Goal: Use online tool/utility: Utilize a website feature to perform a specific function

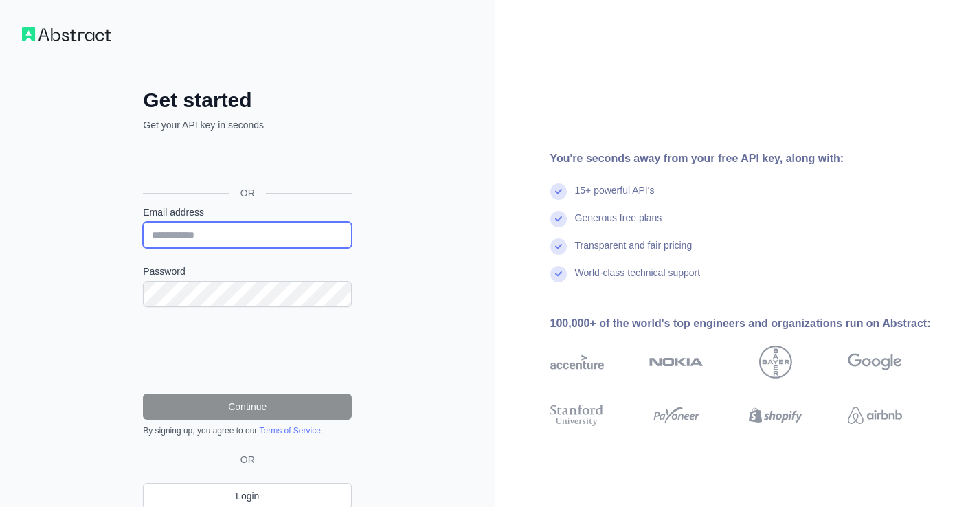
click at [237, 237] on input "Email address" at bounding box center [247, 235] width 209 height 26
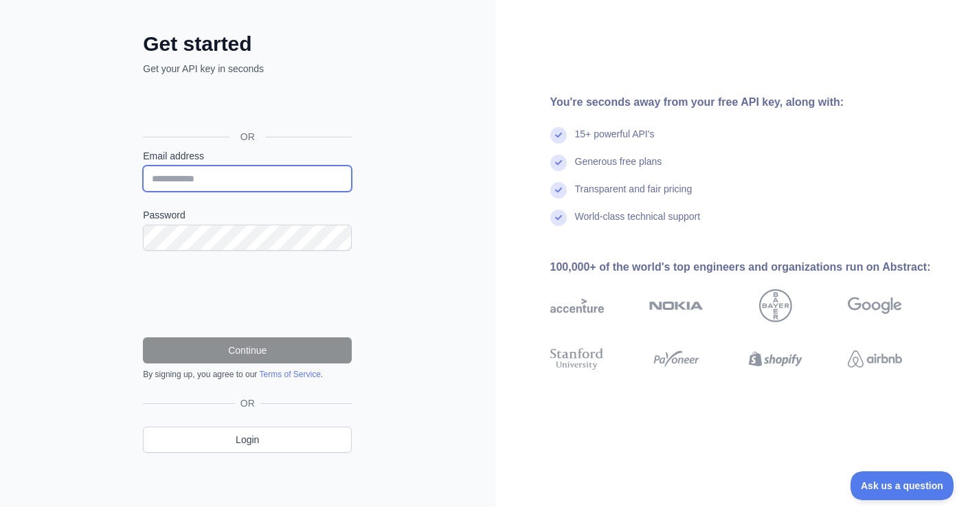
scroll to position [54, 0]
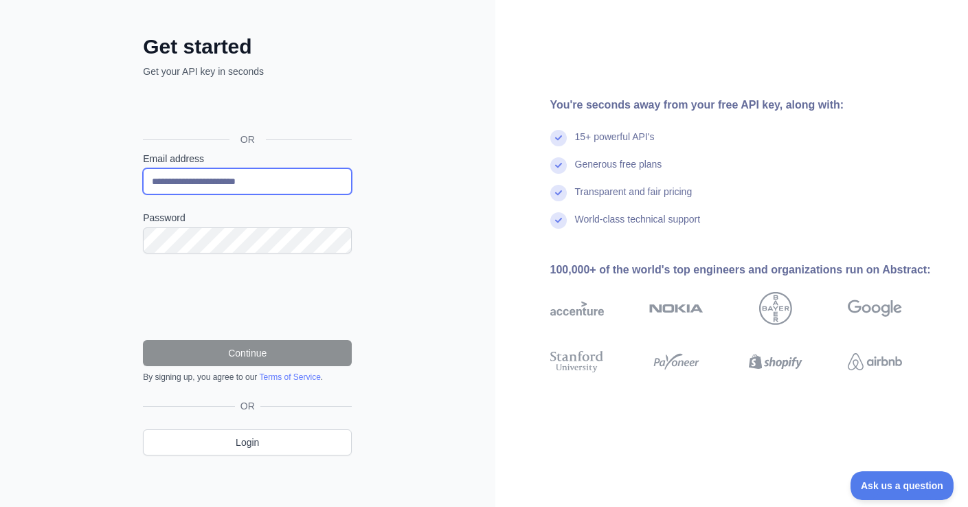
type input "**********"
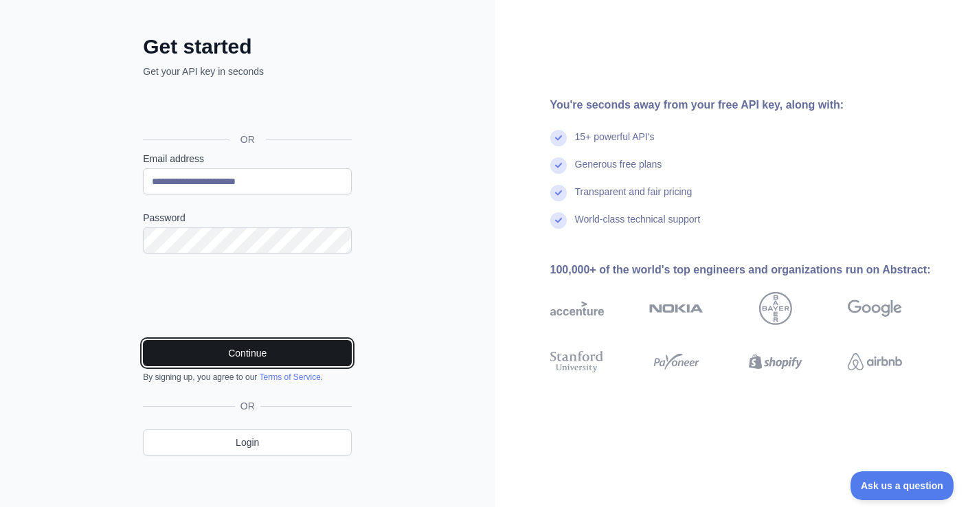
click at [256, 353] on button "Continue" at bounding box center [247, 353] width 209 height 26
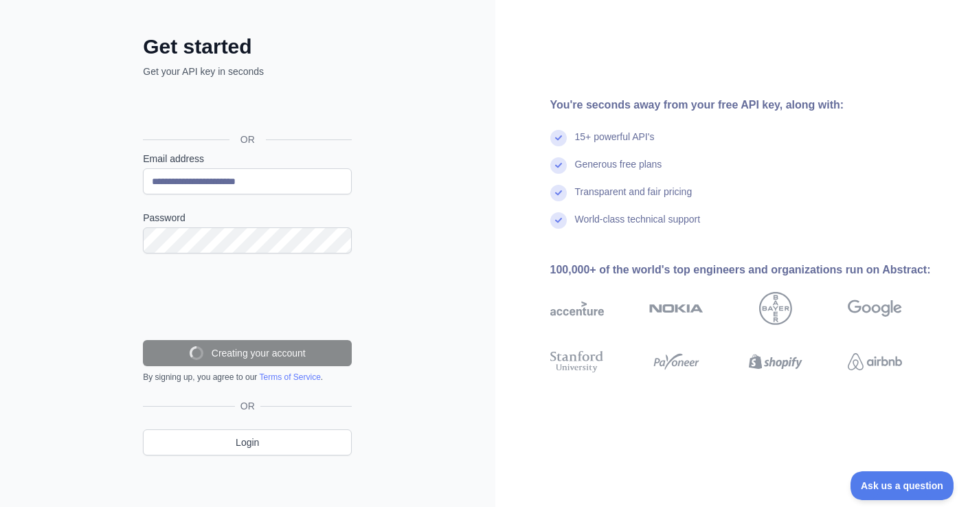
scroll to position [26, 0]
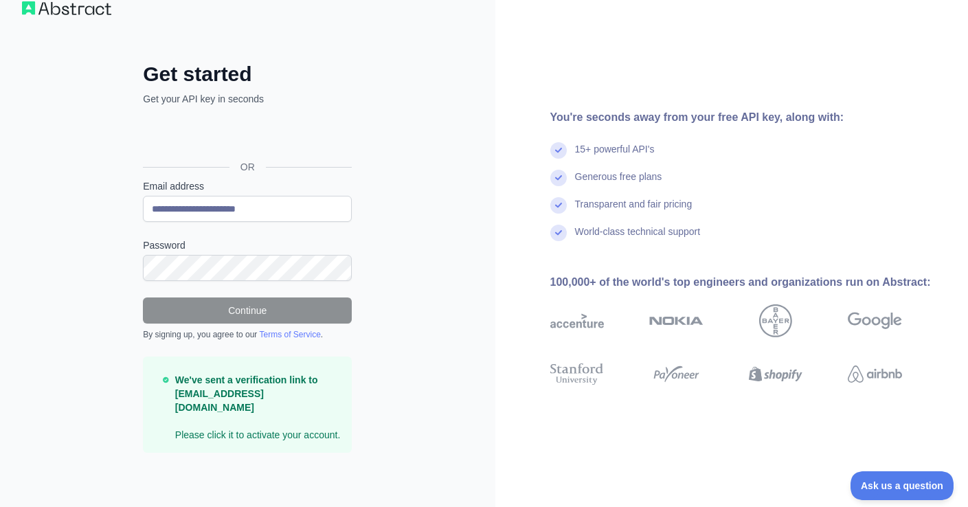
click at [69, 8] on img at bounding box center [66, 8] width 89 height 14
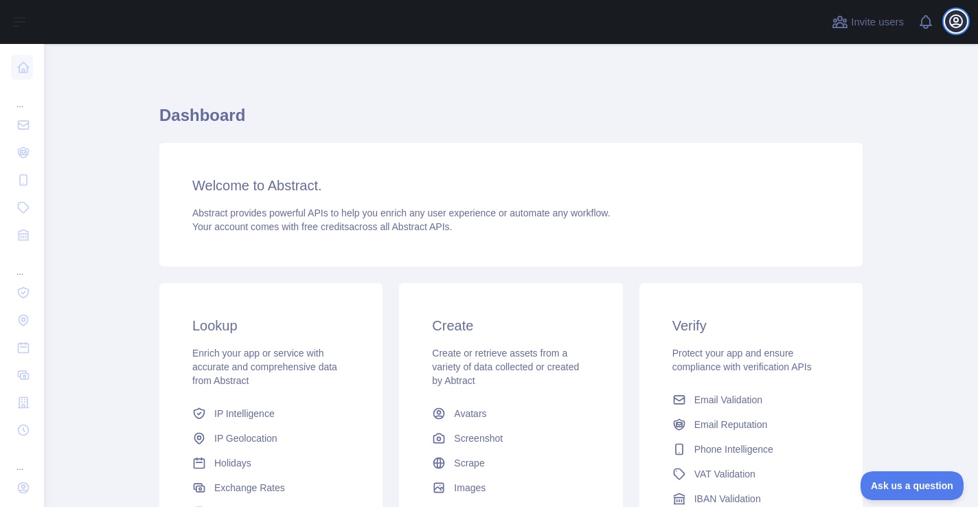
click at [953, 24] on icon "button" at bounding box center [956, 21] width 12 height 12
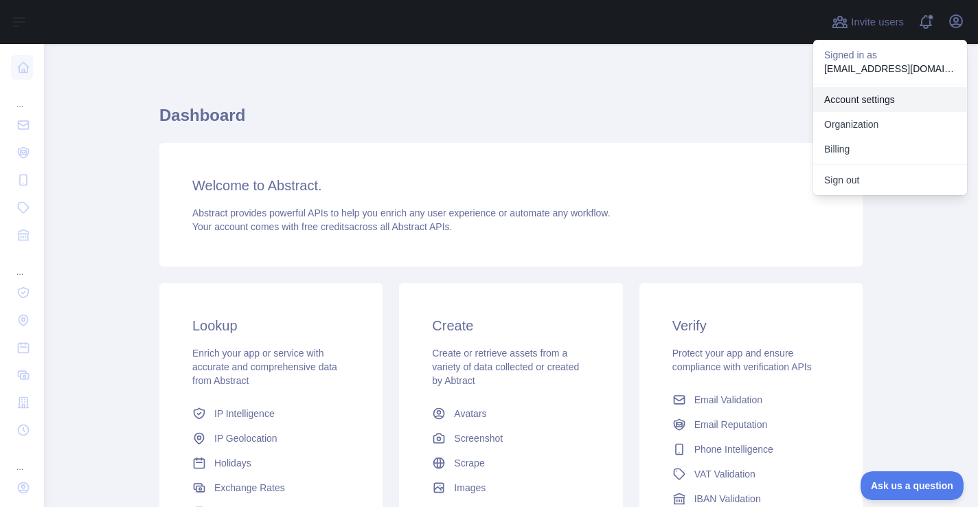
click at [882, 99] on link "Account settings" at bounding box center [890, 99] width 154 height 25
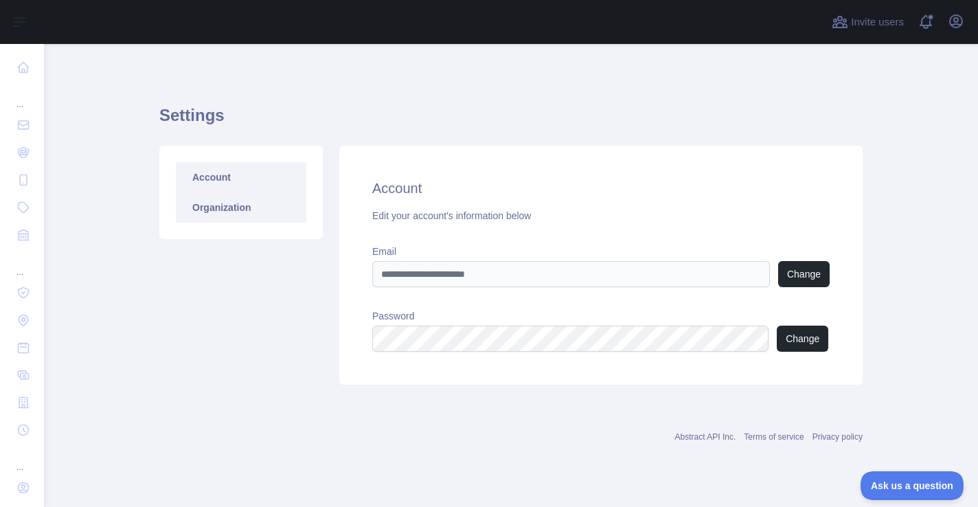
click at [229, 205] on link "Organization" at bounding box center [241, 207] width 131 height 30
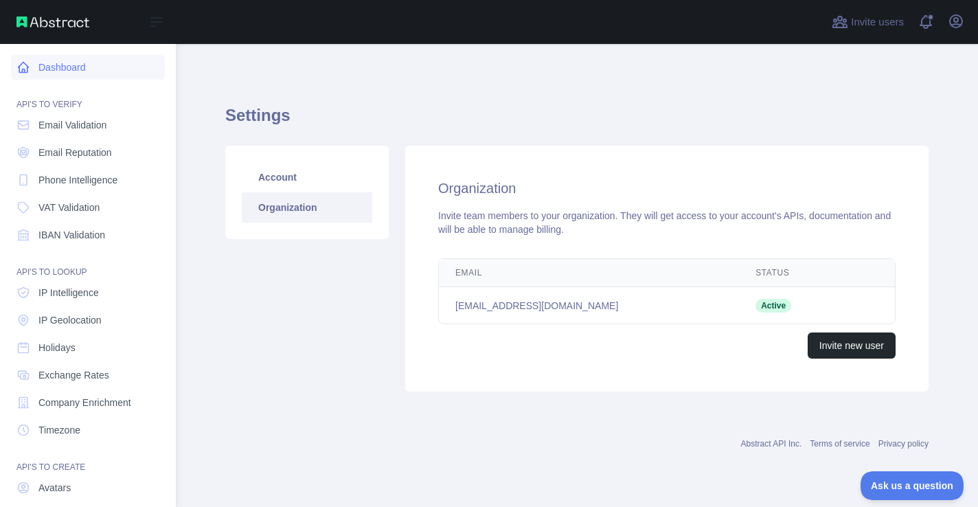
click at [60, 71] on link "Dashboard" at bounding box center [88, 67] width 154 height 25
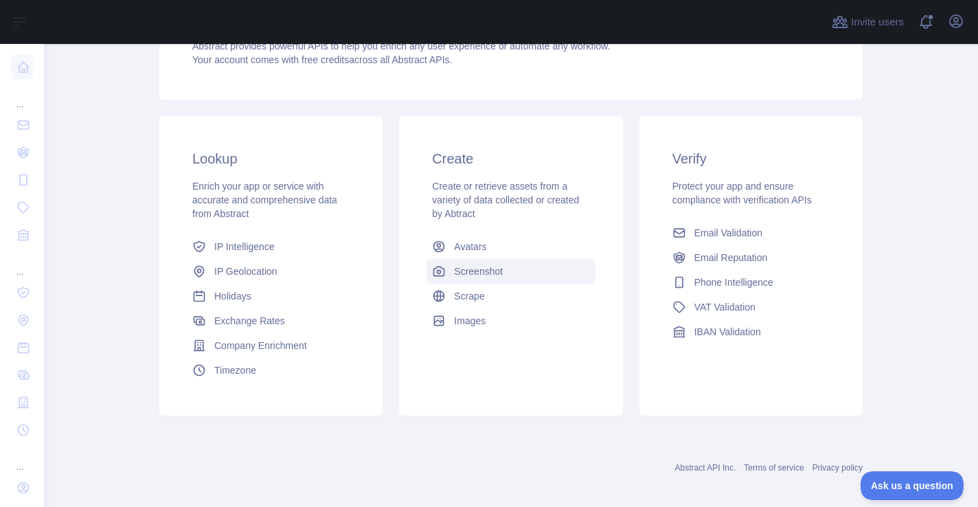
scroll to position [177, 0]
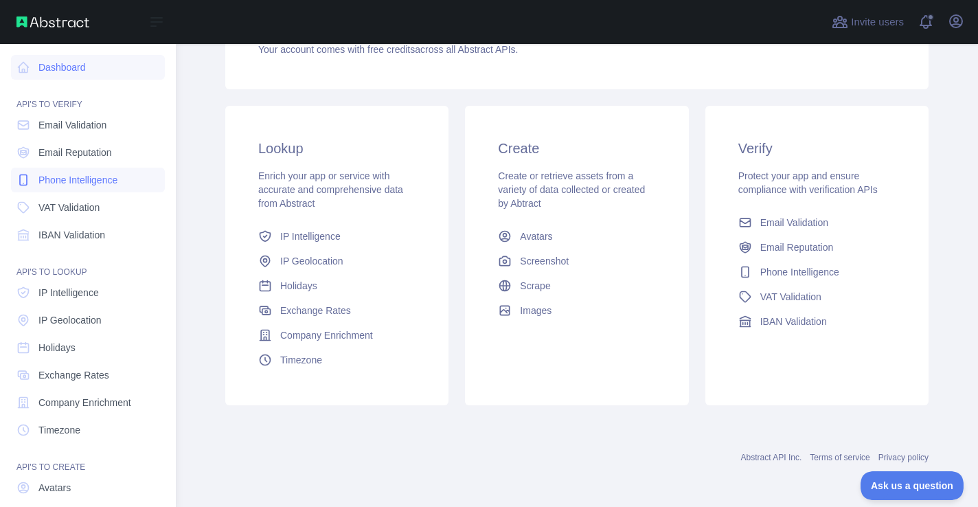
click at [73, 177] on span "Phone Intelligence" at bounding box center [77, 180] width 79 height 14
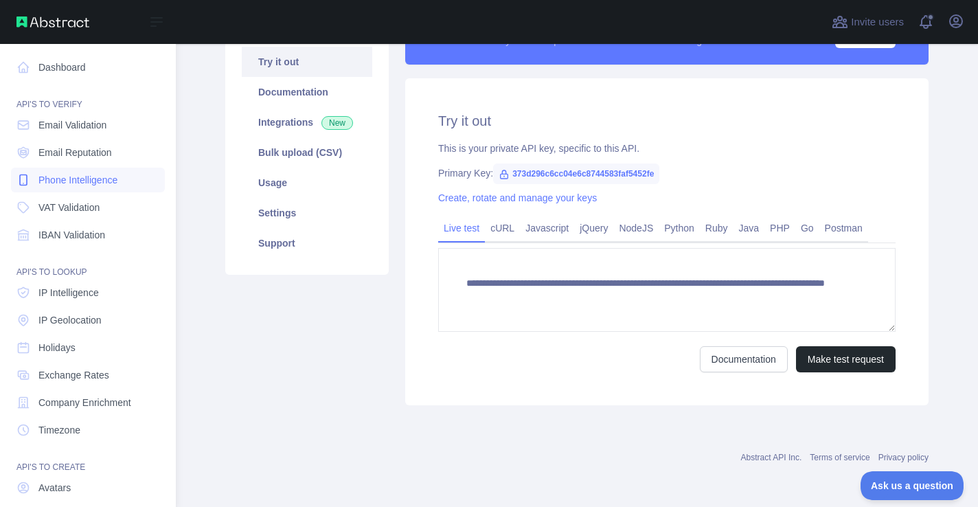
scroll to position [146, 0]
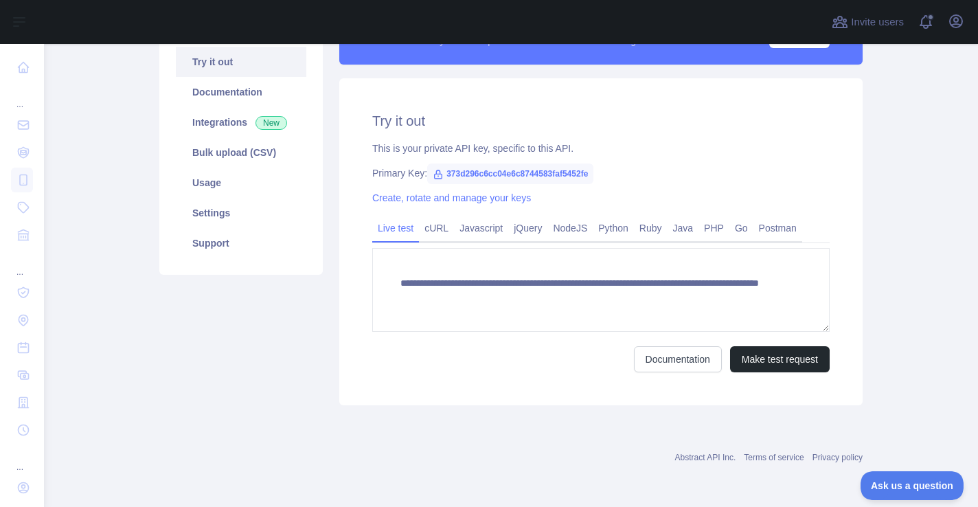
click at [497, 173] on span "373d296c6cc04e6c8744583faf5452fe" at bounding box center [510, 174] width 166 height 21
copy span "373d296c6cc04e6c8744583faf5452fe"
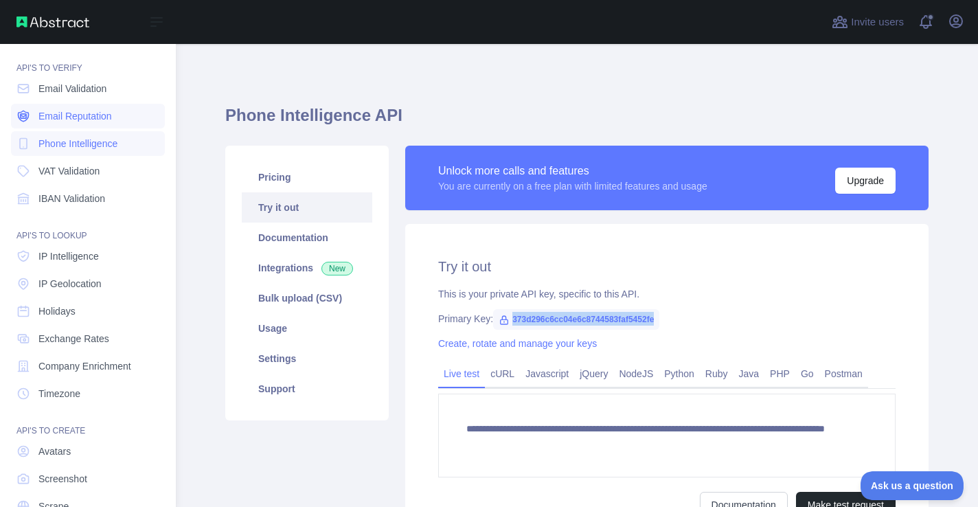
scroll to position [98, 0]
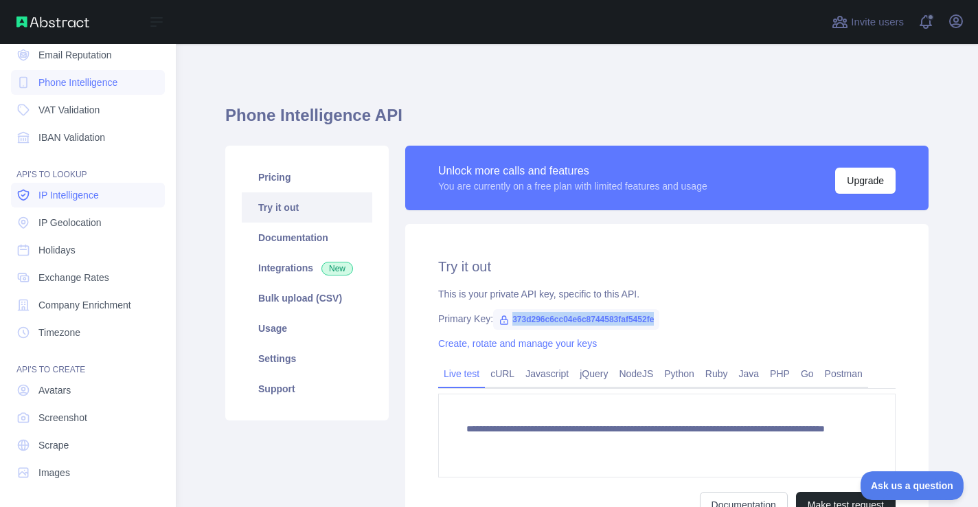
click at [99, 201] on span "IP Intelligence" at bounding box center [68, 195] width 60 height 14
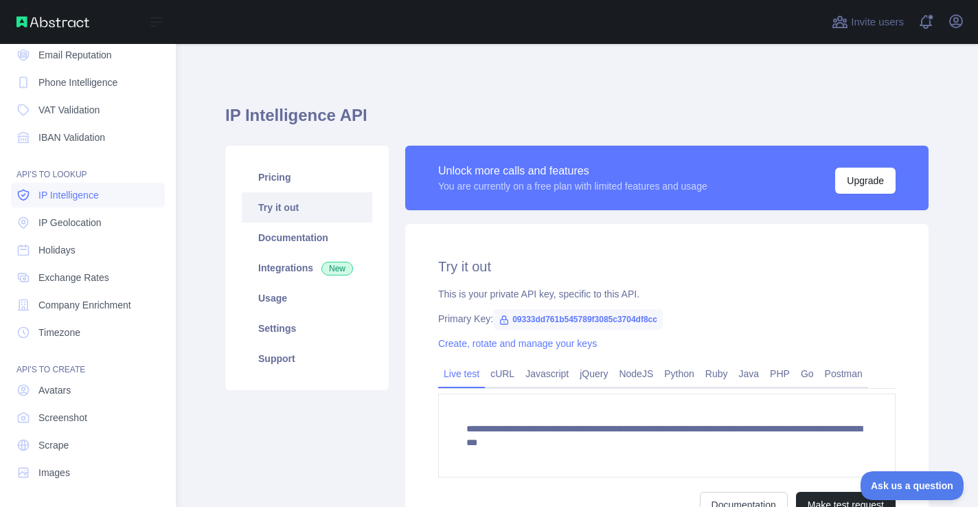
click at [58, 195] on span "IP Intelligence" at bounding box center [68, 195] width 60 height 14
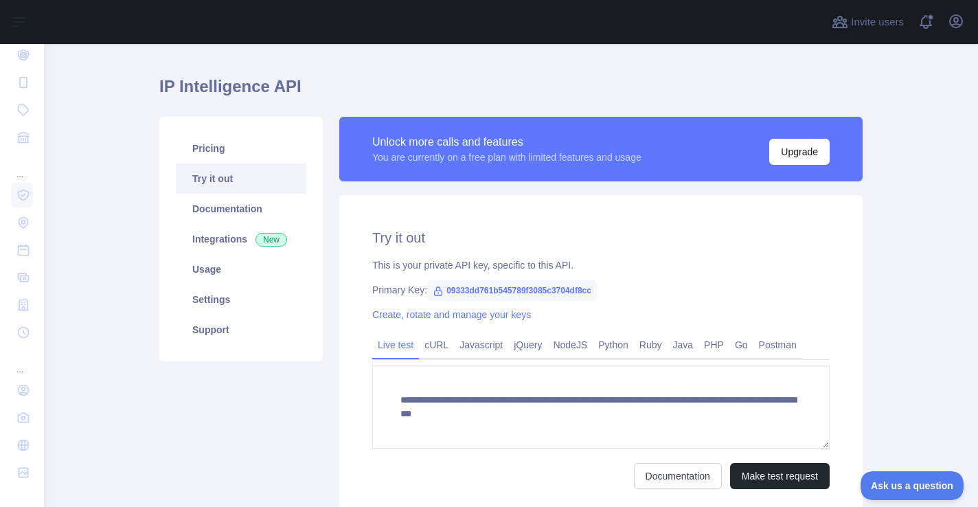
scroll to position [29, 0]
click at [210, 206] on link "Documentation" at bounding box center [241, 209] width 131 height 30
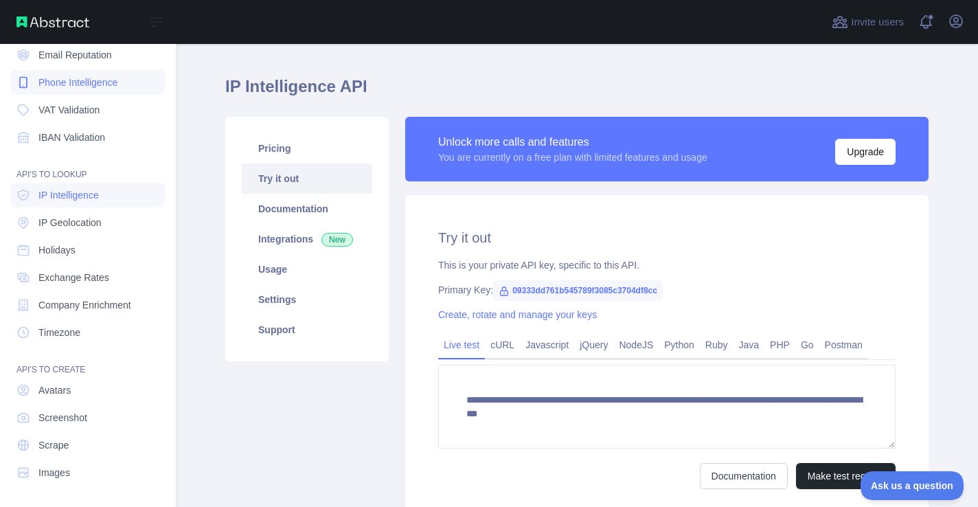
click at [71, 86] on span "Phone Intelligence" at bounding box center [77, 83] width 79 height 14
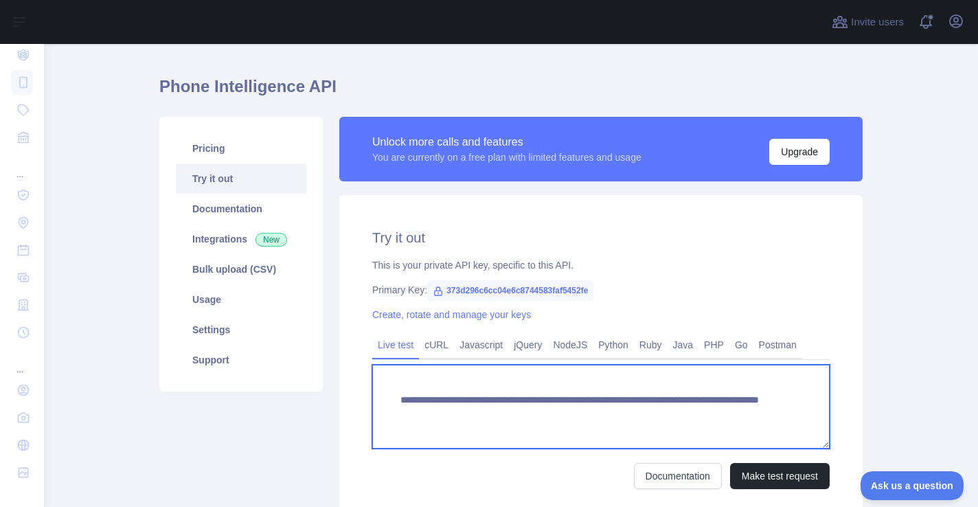
drag, startPoint x: 429, startPoint y: 399, endPoint x: 596, endPoint y: 395, distance: 167.0
click at [596, 395] on textarea "**********" at bounding box center [601, 407] width 458 height 84
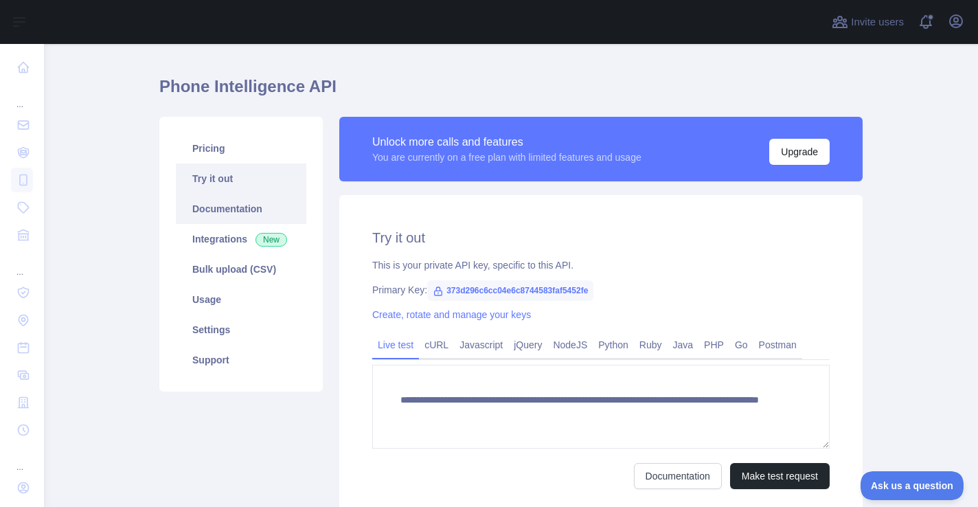
click at [227, 212] on link "Documentation" at bounding box center [241, 209] width 131 height 30
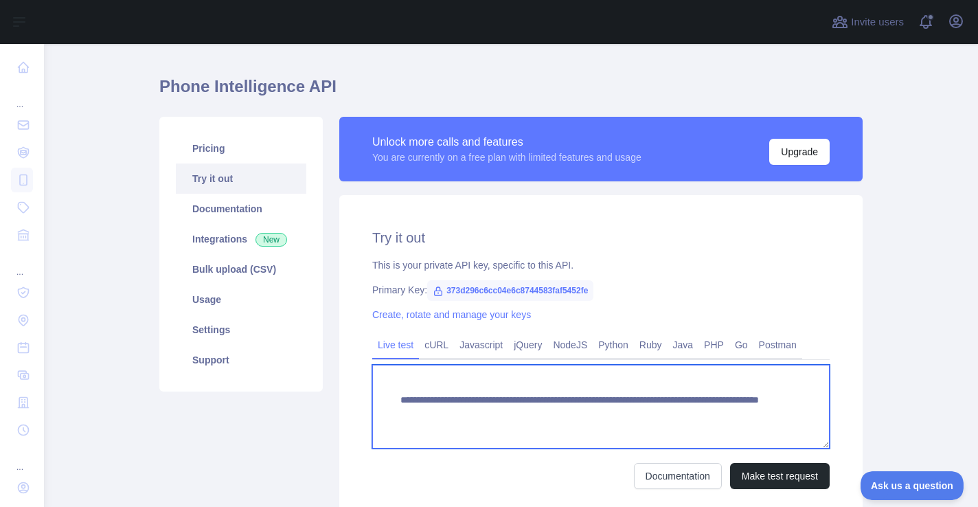
drag, startPoint x: 396, startPoint y: 400, endPoint x: 596, endPoint y: 396, distance: 199.3
click at [596, 396] on textarea "**********" at bounding box center [601, 407] width 458 height 84
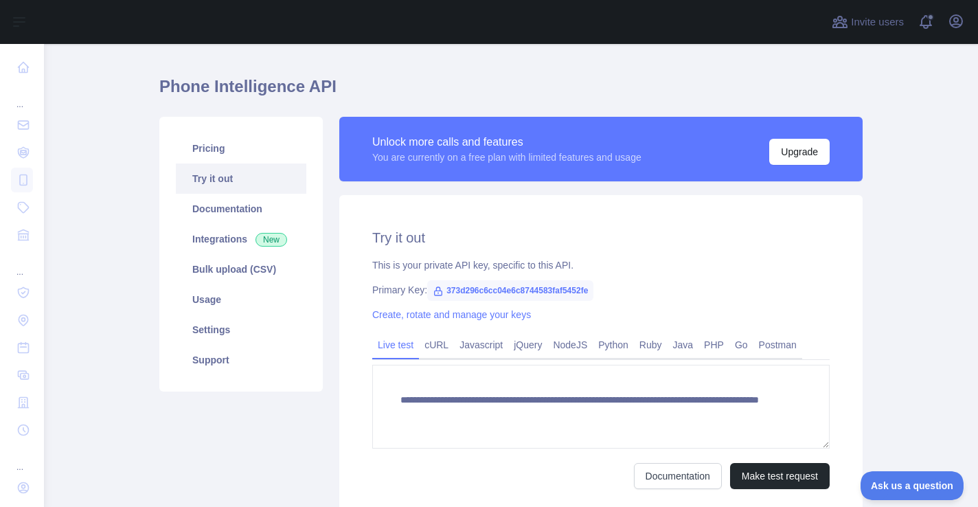
click at [498, 289] on span "373d296c6cc04e6c8744583faf5452fe" at bounding box center [510, 290] width 166 height 21
copy span "373d296c6cc04e6c8744583faf5452fe"
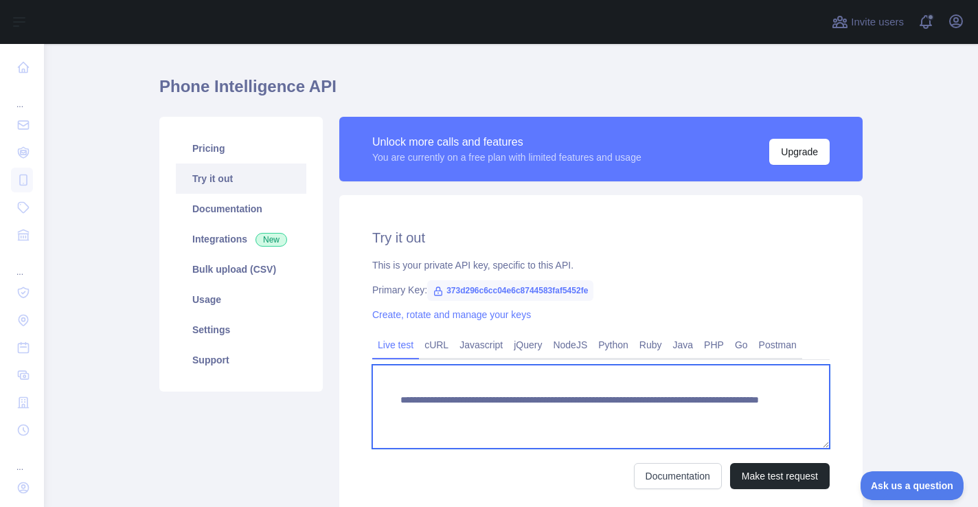
drag, startPoint x: 396, startPoint y: 400, endPoint x: 717, endPoint y: 411, distance: 321.0
click at [717, 411] on textarea "**********" at bounding box center [601, 407] width 458 height 84
drag, startPoint x: 752, startPoint y: 420, endPoint x: 719, endPoint y: 417, distance: 33.2
click at [752, 420] on textarea "**********" at bounding box center [601, 407] width 458 height 84
click at [688, 414] on textarea "**********" at bounding box center [601, 407] width 458 height 84
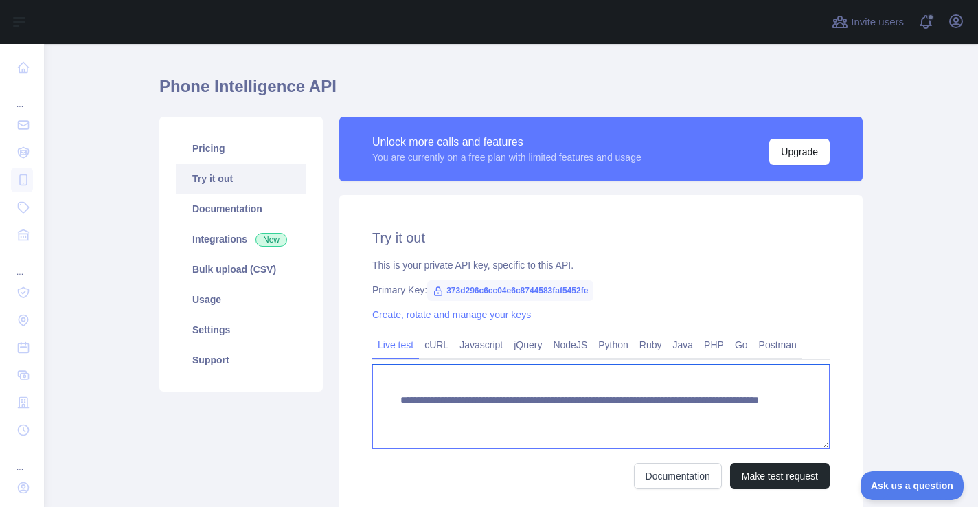
click at [688, 414] on textarea "**********" at bounding box center [601, 407] width 458 height 84
paste textarea "*"
click at [658, 414] on textarea "**********" at bounding box center [601, 407] width 458 height 84
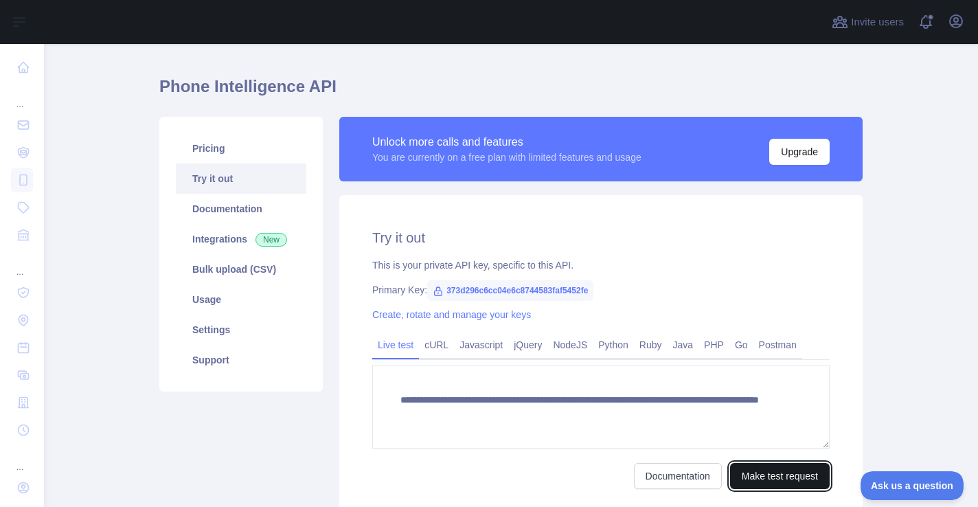
click at [757, 478] on button "Make test request" at bounding box center [780, 476] width 100 height 26
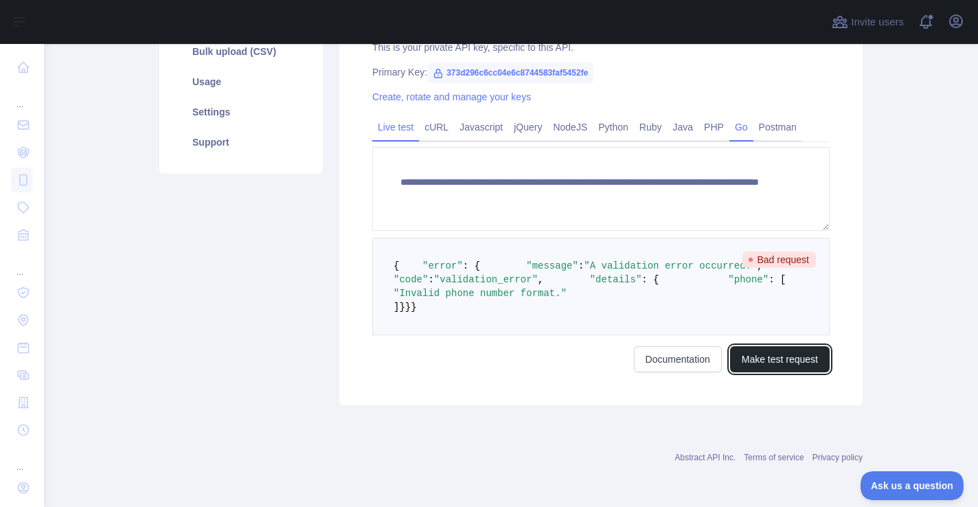
scroll to position [263, 0]
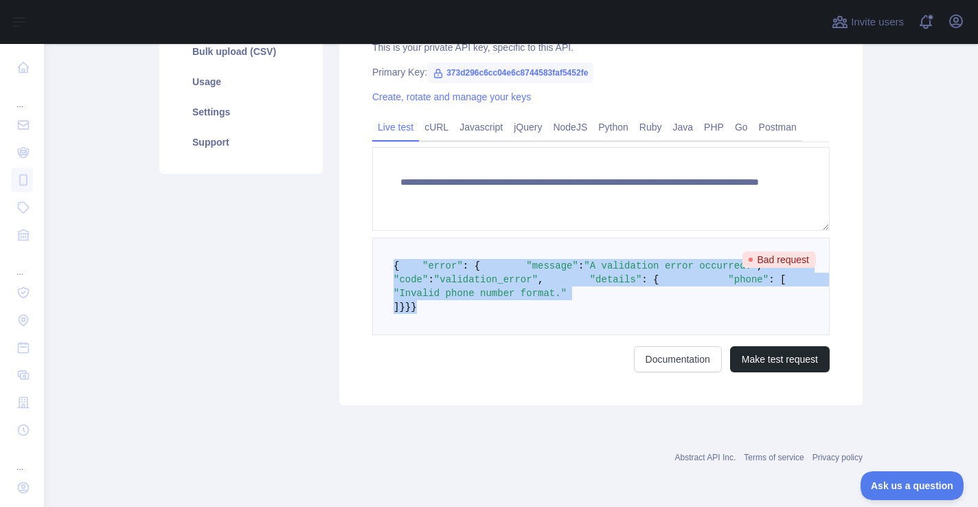
drag, startPoint x: 402, startPoint y: 369, endPoint x: 377, endPoint y: 251, distance: 120.1
click at [377, 251] on pre "{ "error" : { "message" : "A validation error occurred." , "code" : "validation…" at bounding box center [601, 287] width 458 height 98
copy code "{ "error" : { "message" : "A validation error occurred." , "code" : "validation…"
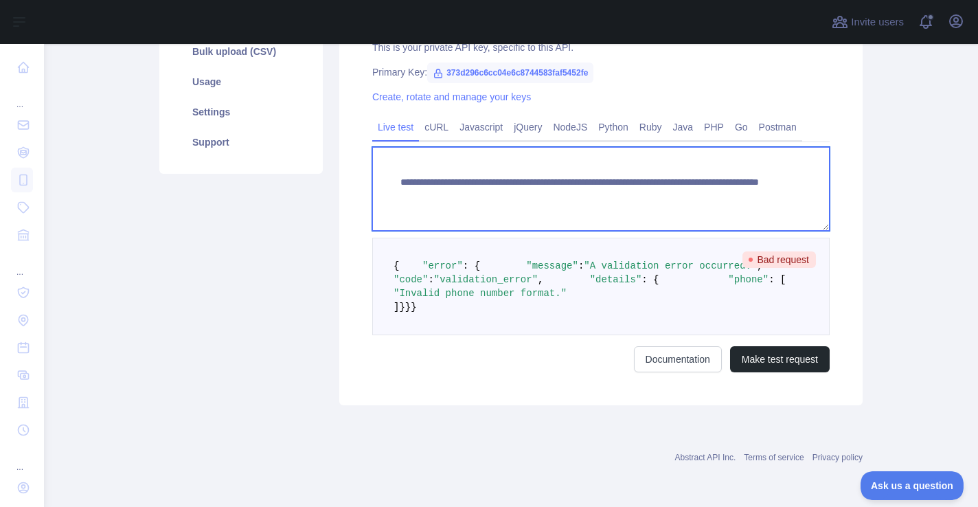
click at [658, 179] on textarea "**********" at bounding box center [601, 189] width 458 height 84
type textarea "**********"
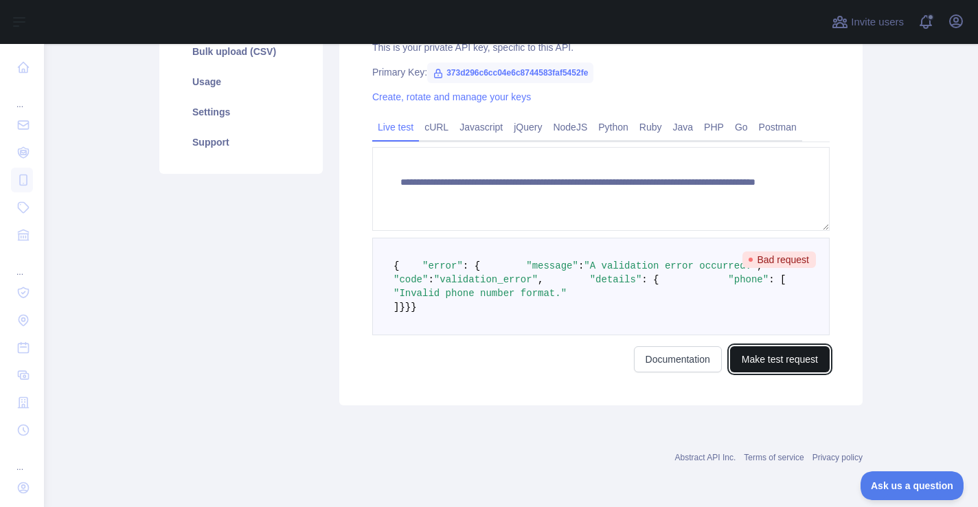
click at [778, 372] on button "Make test request" at bounding box center [780, 359] width 100 height 26
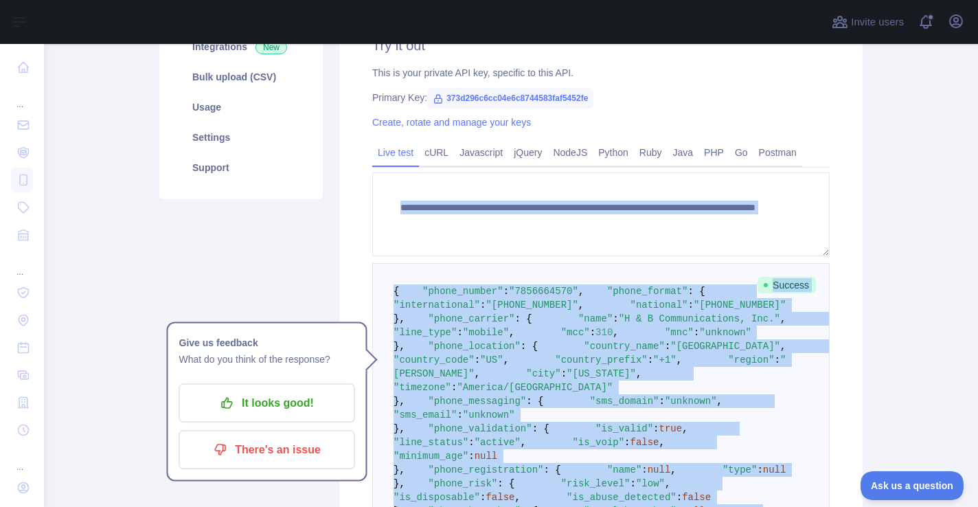
scroll to position [183, 0]
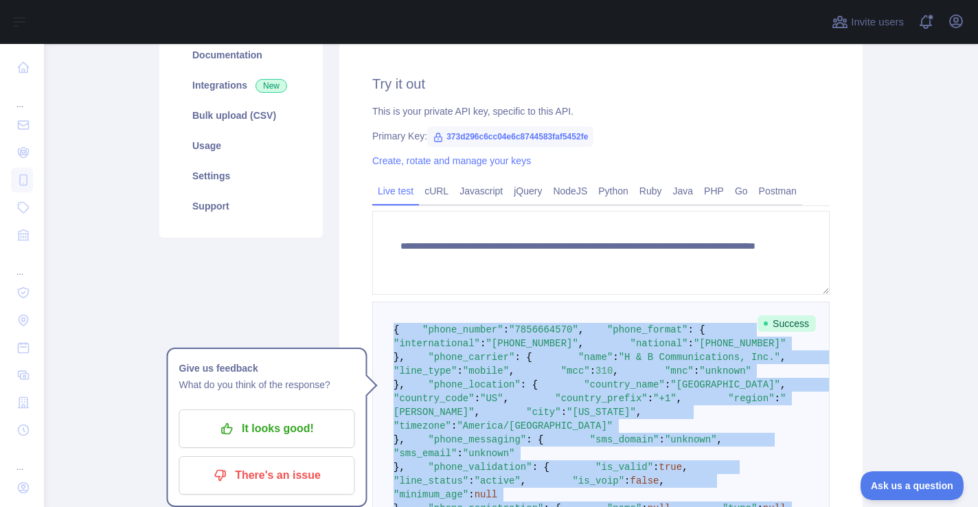
drag, startPoint x: 425, startPoint y: 312, endPoint x: 379, endPoint y: 326, distance: 47.4
click at [379, 326] on pre "{ "phone_number" : "7856664570" , "phone_format" : { "international" : "+1 785-…" at bounding box center [601, 454] width 458 height 304
copy code "{ "phone_number" : "7856664570" , "phone_format" : { "international" : "+1 785-…"
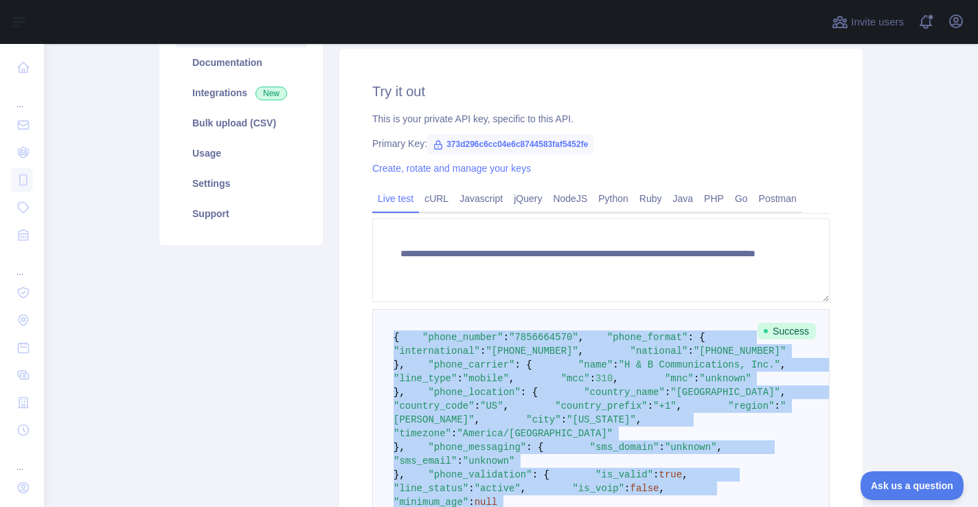
scroll to position [75, 0]
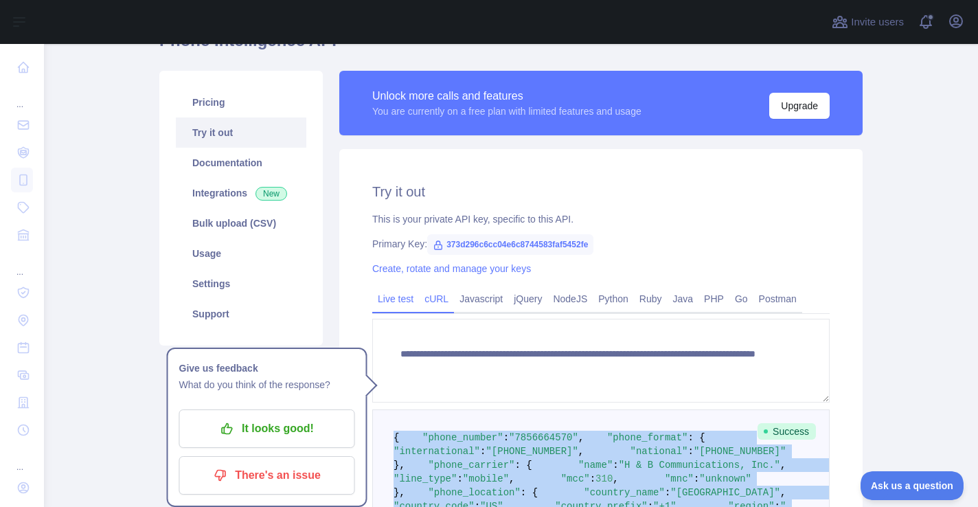
click at [433, 300] on link "cURL" at bounding box center [436, 299] width 35 height 22
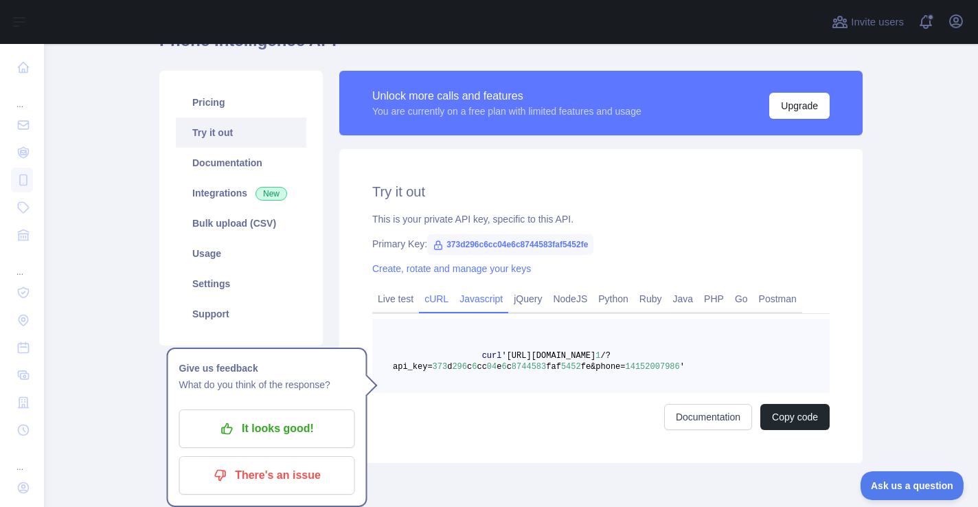
click at [478, 300] on link "Javascript" at bounding box center [481, 299] width 54 height 22
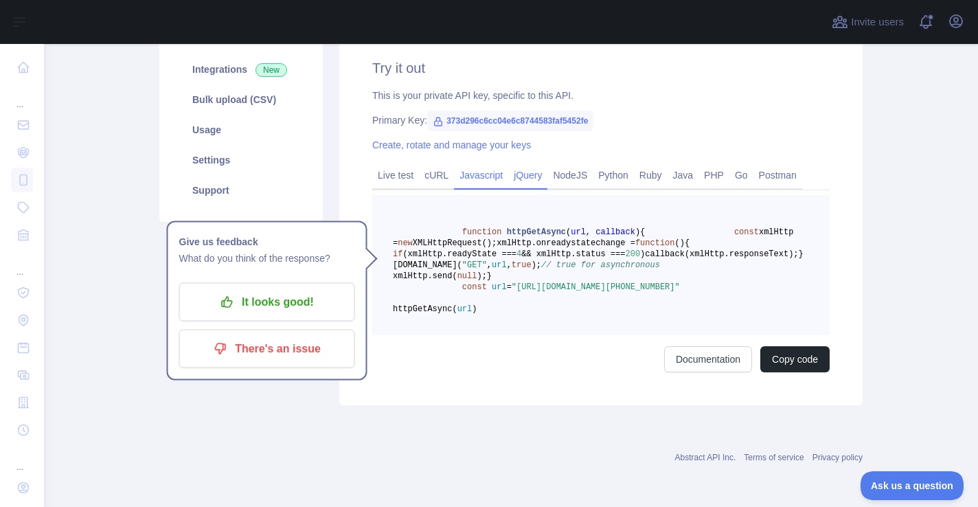
scroll to position [211, 0]
click at [112, 188] on main "Phone Intelligence API Pricing Try it out Documentation Integrations New Bulk u…" at bounding box center [511, 275] width 934 height 463
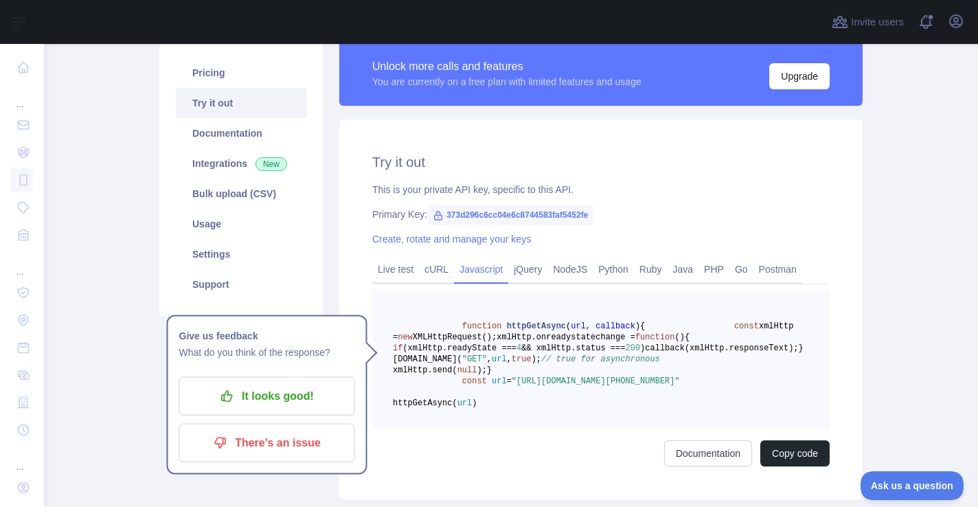
scroll to position [64, 0]
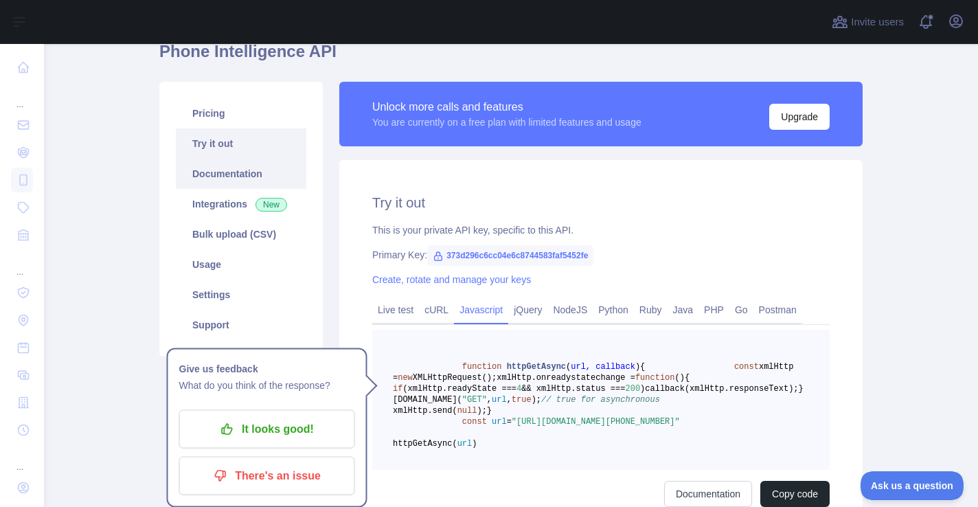
click at [233, 175] on link "Documentation" at bounding box center [241, 174] width 131 height 30
